Goal: Task Accomplishment & Management: Complete application form

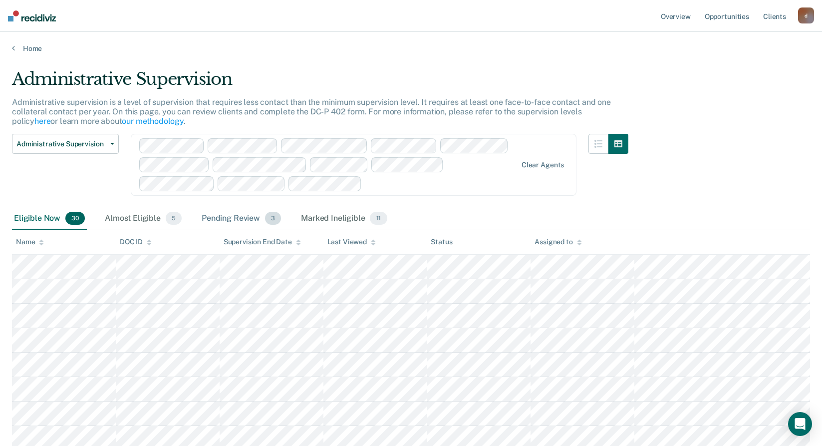
click at [250, 221] on div "Pending Review 3" at bounding box center [241, 219] width 83 height 22
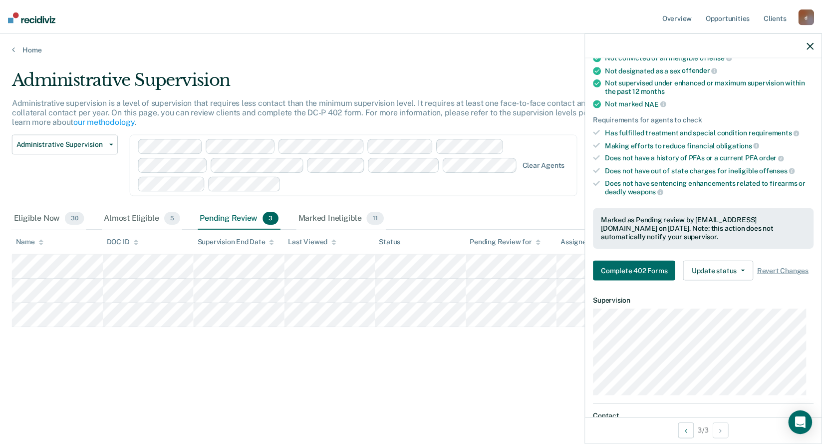
scroll to position [150, 0]
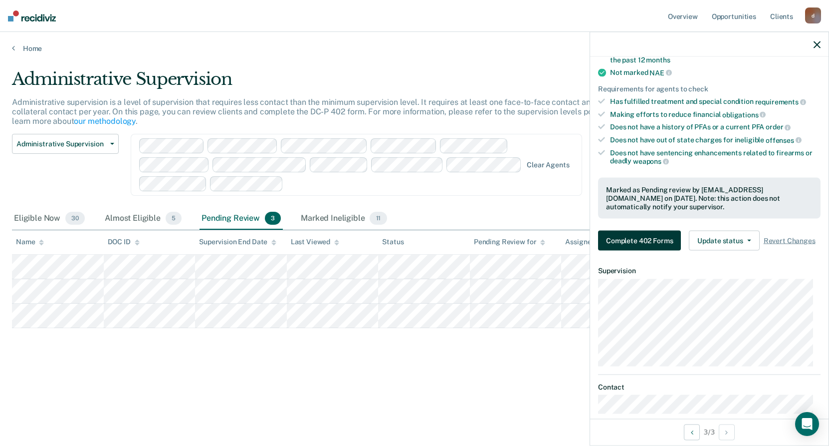
click at [629, 241] on button "Complete 402 Forms" at bounding box center [639, 241] width 83 height 20
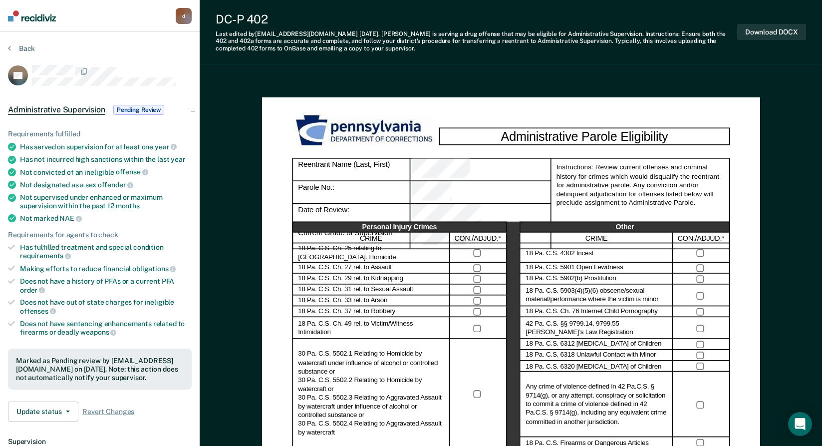
click at [154, 262] on ul "Requirements fulfilled Has served on supervision for at least one year Has not …" at bounding box center [100, 233] width 184 height 207
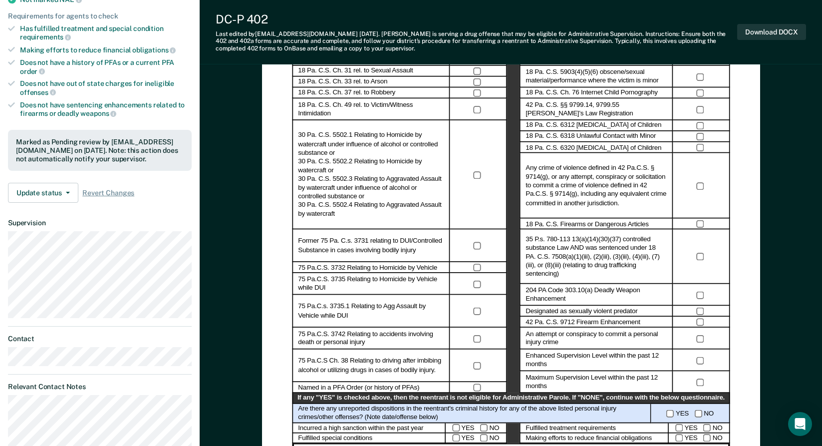
scroll to position [250, 0]
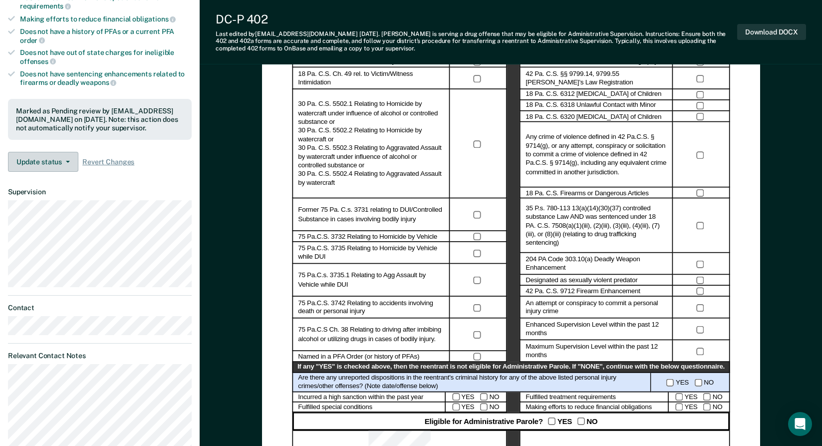
click at [69, 156] on button "Update status" at bounding box center [43, 162] width 70 height 20
click at [68, 157] on button "Update status" at bounding box center [43, 162] width 70 height 20
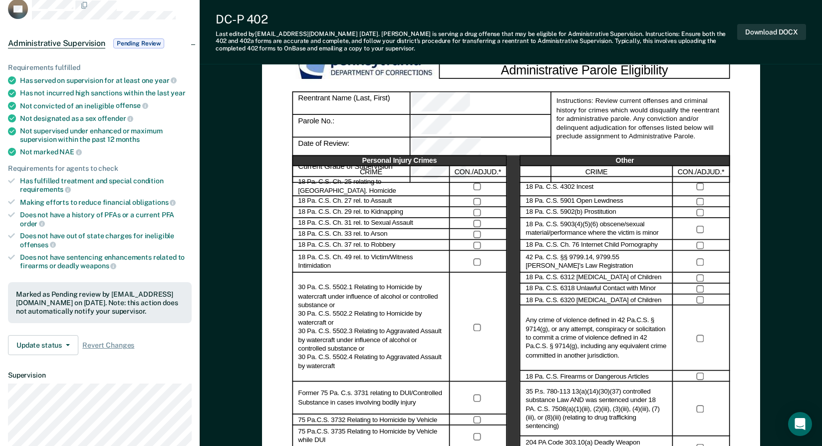
scroll to position [0, 0]
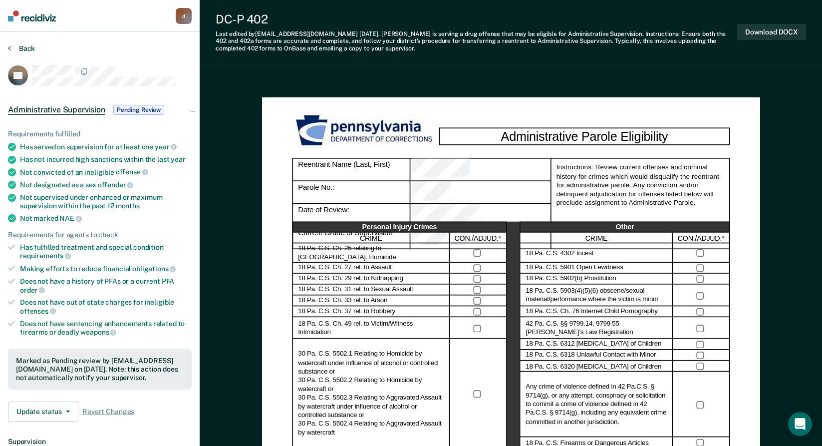
click at [23, 47] on button "Back" at bounding box center [21, 48] width 27 height 9
